Goal: Task Accomplishment & Management: Complete application form

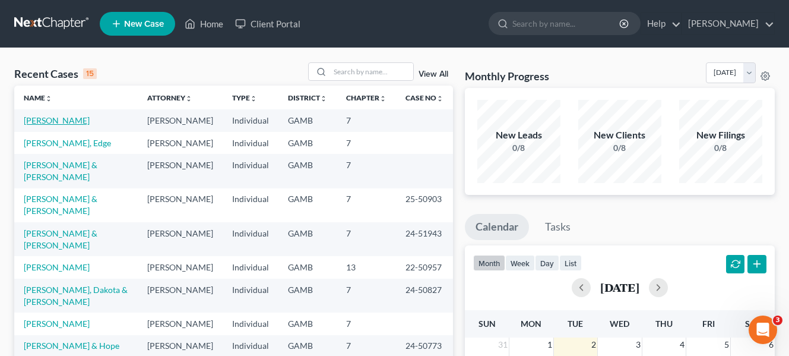
click at [55, 119] on link "[PERSON_NAME]" at bounding box center [57, 120] width 66 height 10
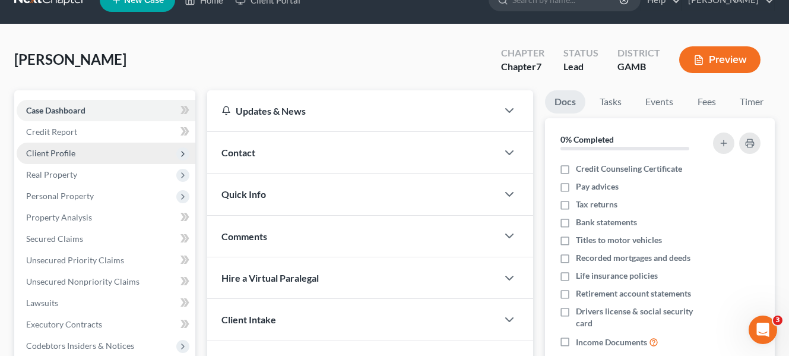
scroll to position [59, 0]
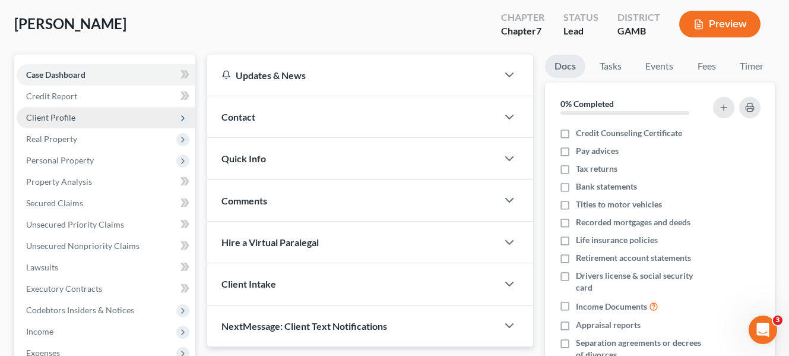
click at [74, 123] on span "Client Profile" at bounding box center [106, 117] width 179 height 21
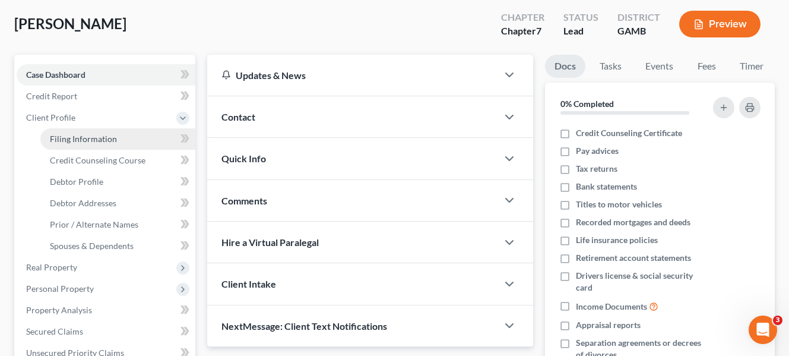
click at [127, 145] on link "Filing Information" at bounding box center [117, 138] width 155 height 21
select select "1"
select select "0"
select select "18"
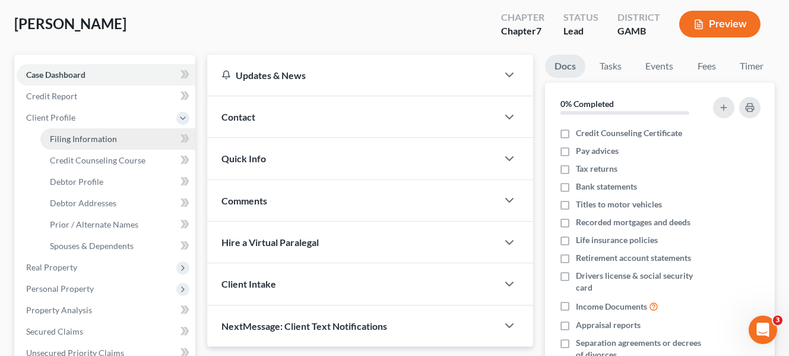
select select "0"
select select "10"
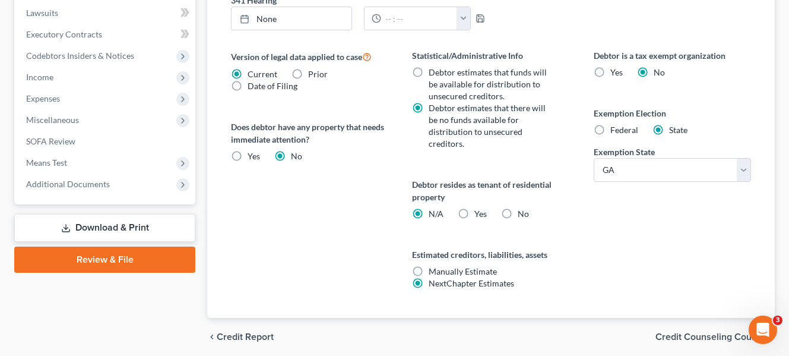
scroll to position [475, 0]
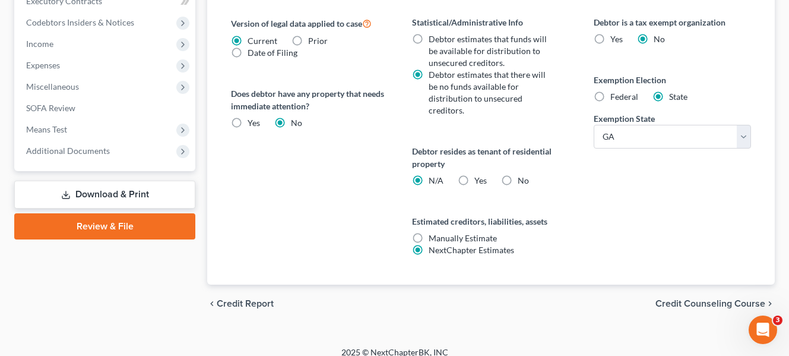
click at [692, 299] on span "Credit Counseling Course" at bounding box center [711, 304] width 110 height 10
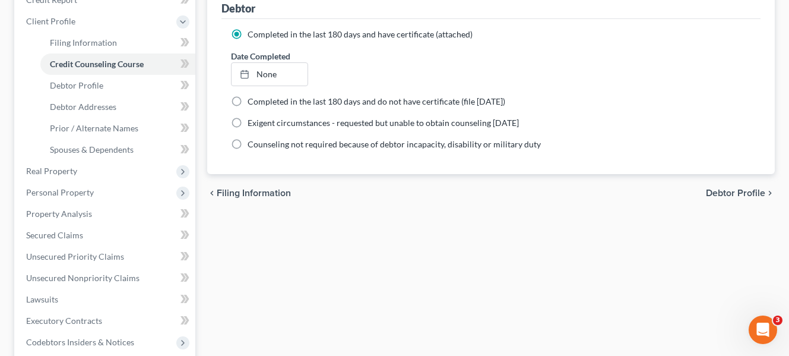
scroll to position [178, 0]
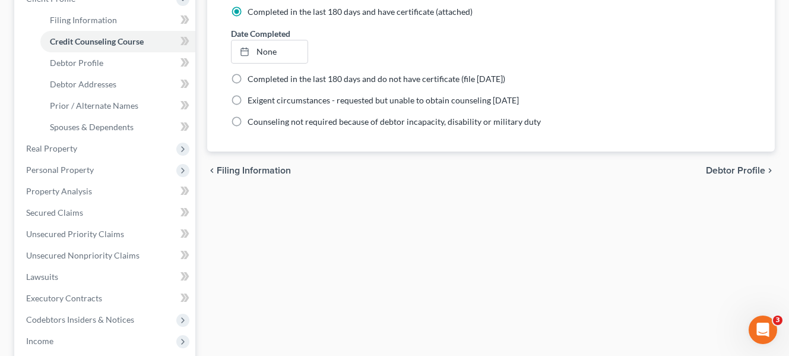
click at [746, 169] on span "Debtor Profile" at bounding box center [735, 171] width 59 height 10
select select "1"
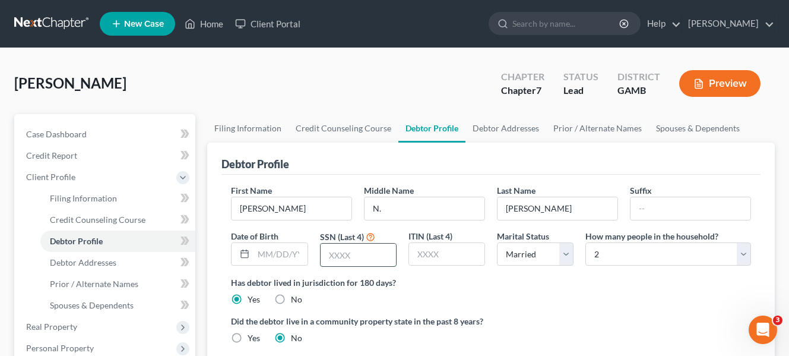
click at [390, 259] on input "text" at bounding box center [358, 254] width 75 height 23
type input "1577"
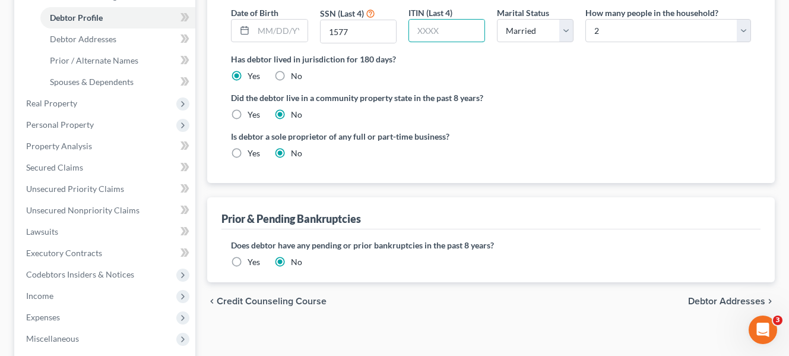
scroll to position [238, 0]
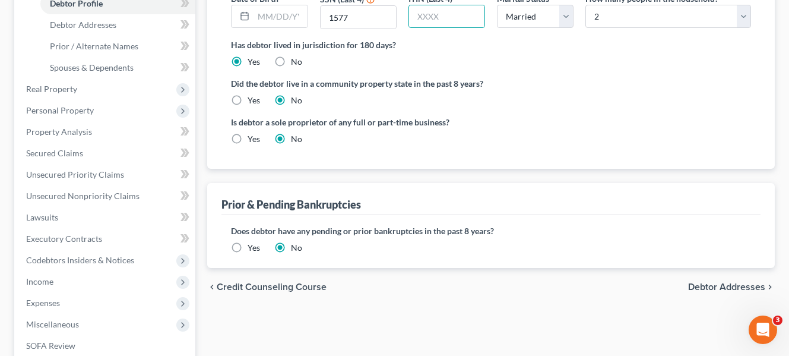
click at [727, 286] on span "Debtor Addresses" at bounding box center [726, 287] width 77 height 10
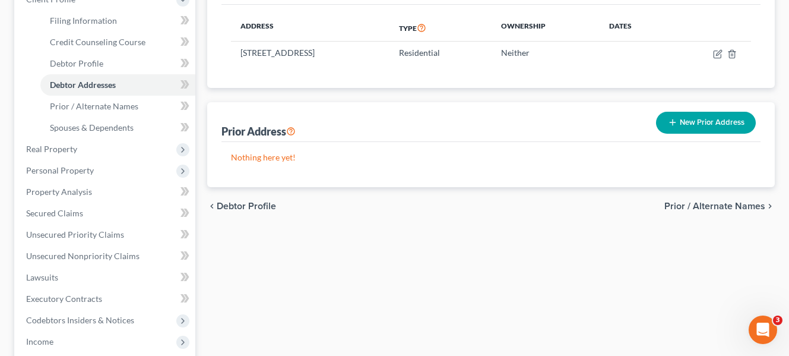
scroll to position [178, 0]
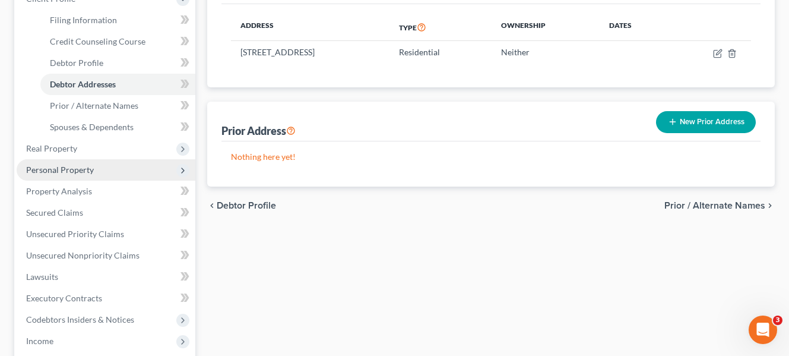
click at [89, 175] on span "Personal Property" at bounding box center [106, 169] width 179 height 21
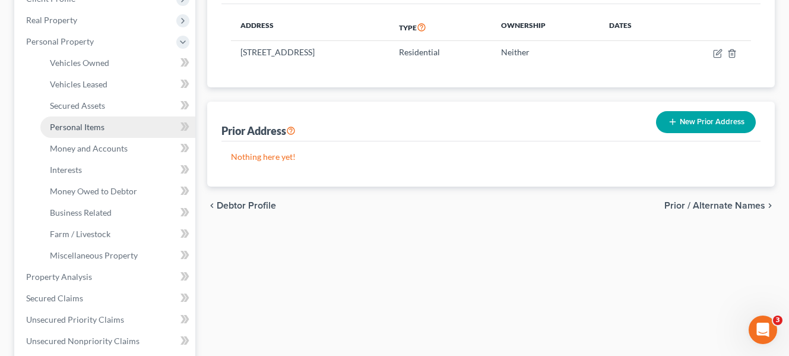
click at [97, 130] on span "Personal Items" at bounding box center [77, 127] width 55 height 10
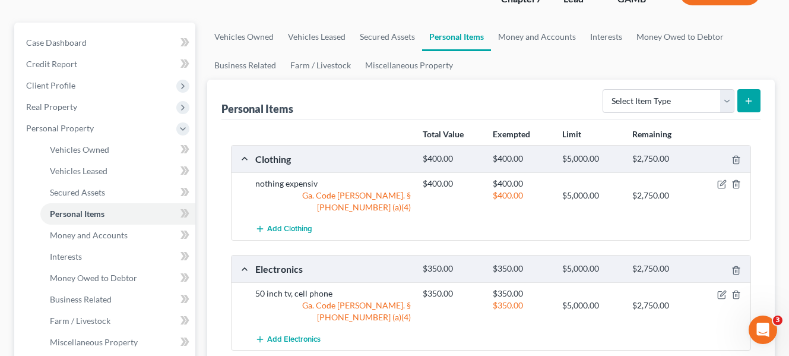
scroll to position [119, 0]
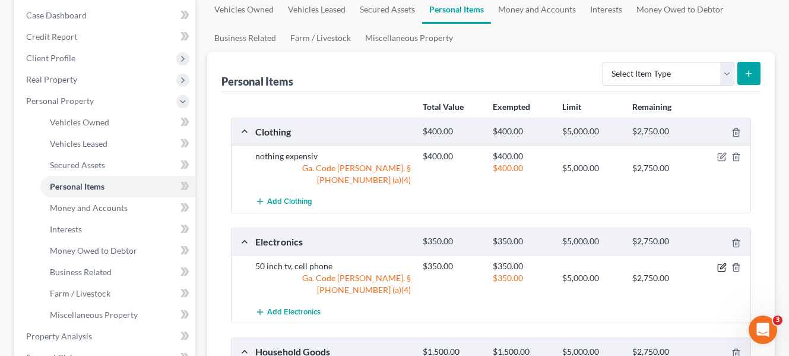
click at [720, 262] on icon "button" at bounding box center [722, 267] width 10 height 10
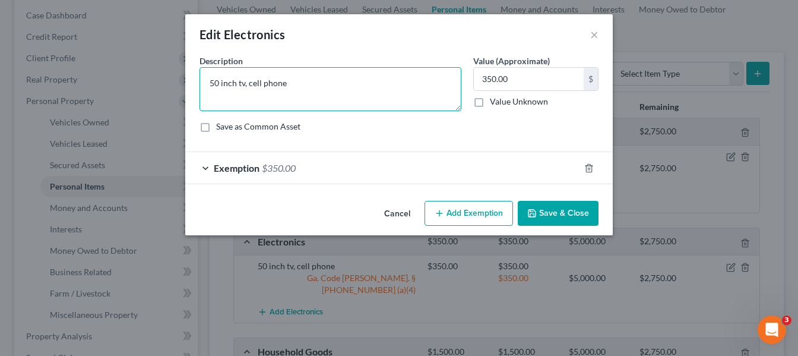
click at [217, 81] on textarea "50 inch tv, cell phone" at bounding box center [331, 89] width 262 height 44
click at [243, 84] on textarea "55 inch tv, cell phone" at bounding box center [331, 89] width 262 height 44
type textarea "55 inch tv. 32 inch tv (both over [DEMOGRAPHIC_DATA]), cell phone"
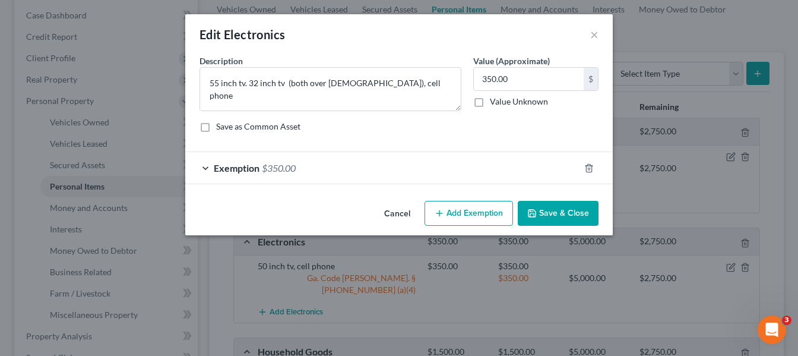
click at [557, 210] on button "Save & Close" at bounding box center [558, 213] width 81 height 25
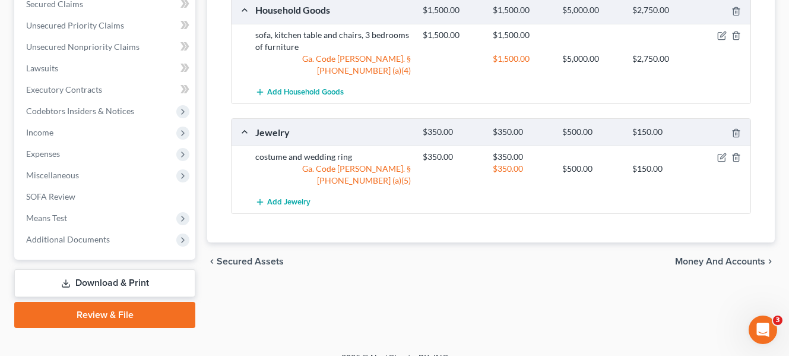
scroll to position [475, 0]
